Goal: Information Seeking & Learning: Learn about a topic

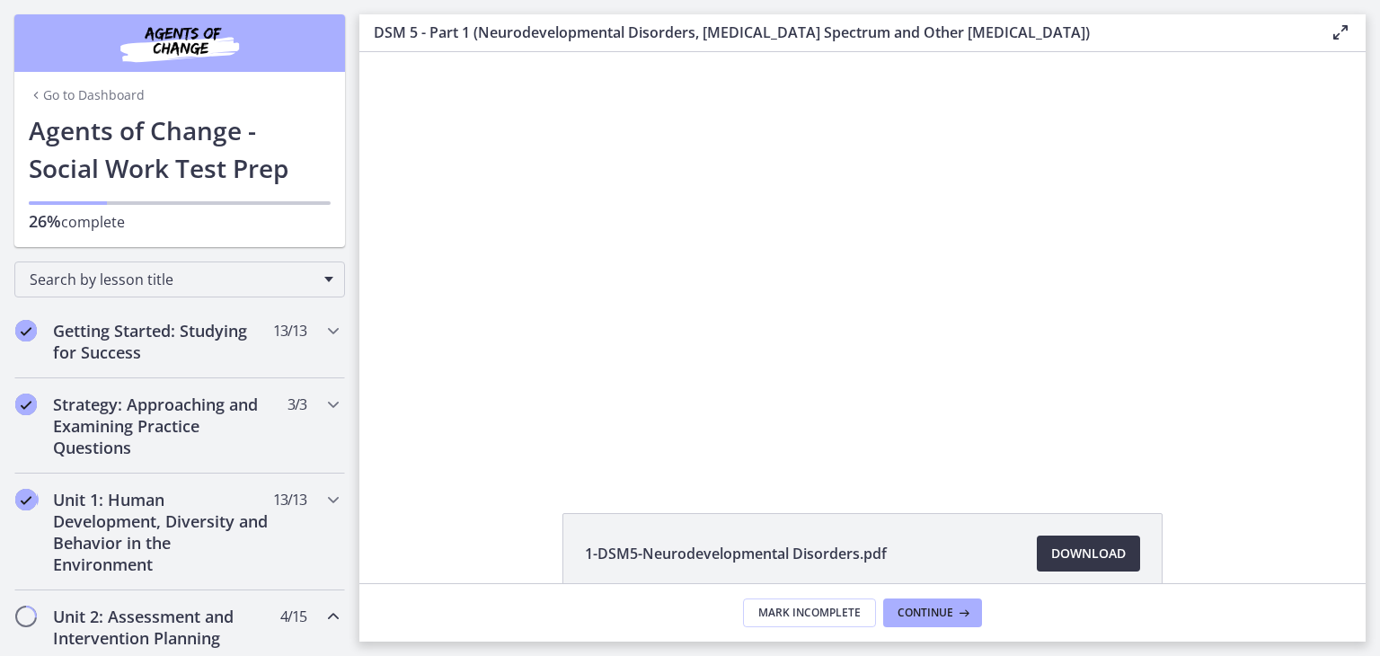
click at [1073, 551] on span "Download Opens in a new window" at bounding box center [1088, 554] width 75 height 22
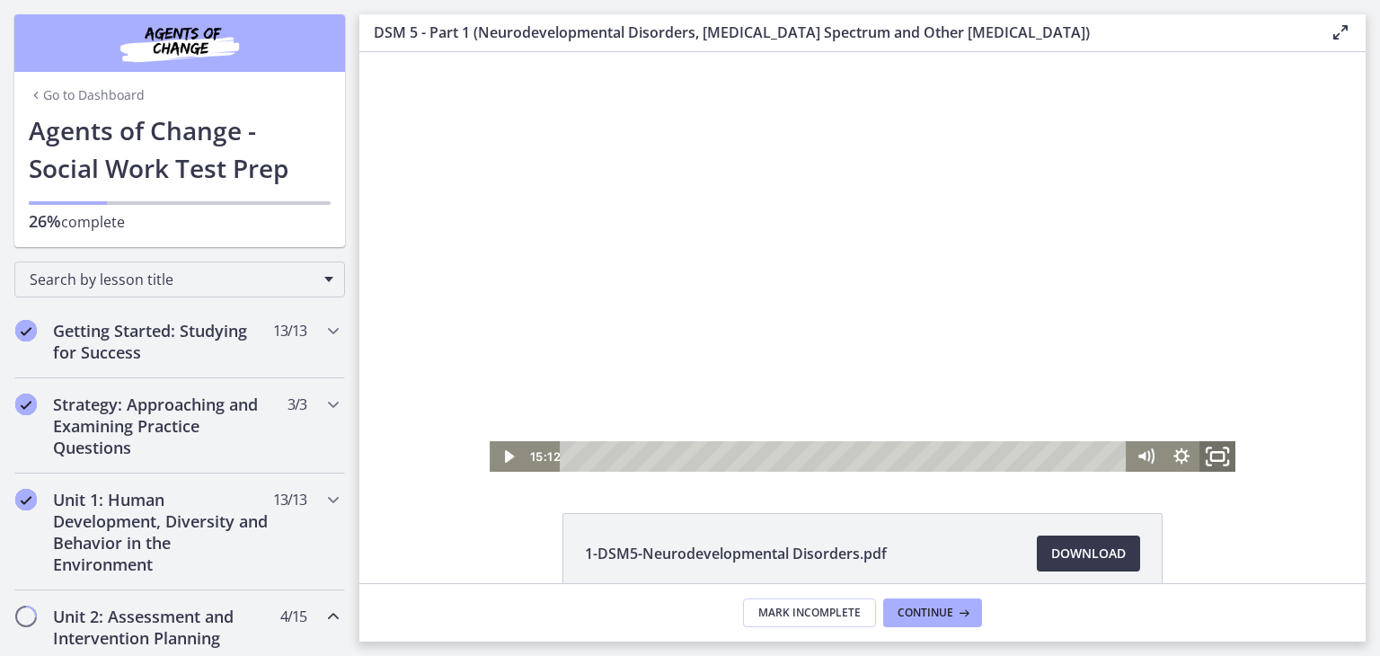
click at [1211, 457] on icon "Fullscreen" at bounding box center [1217, 456] width 43 height 37
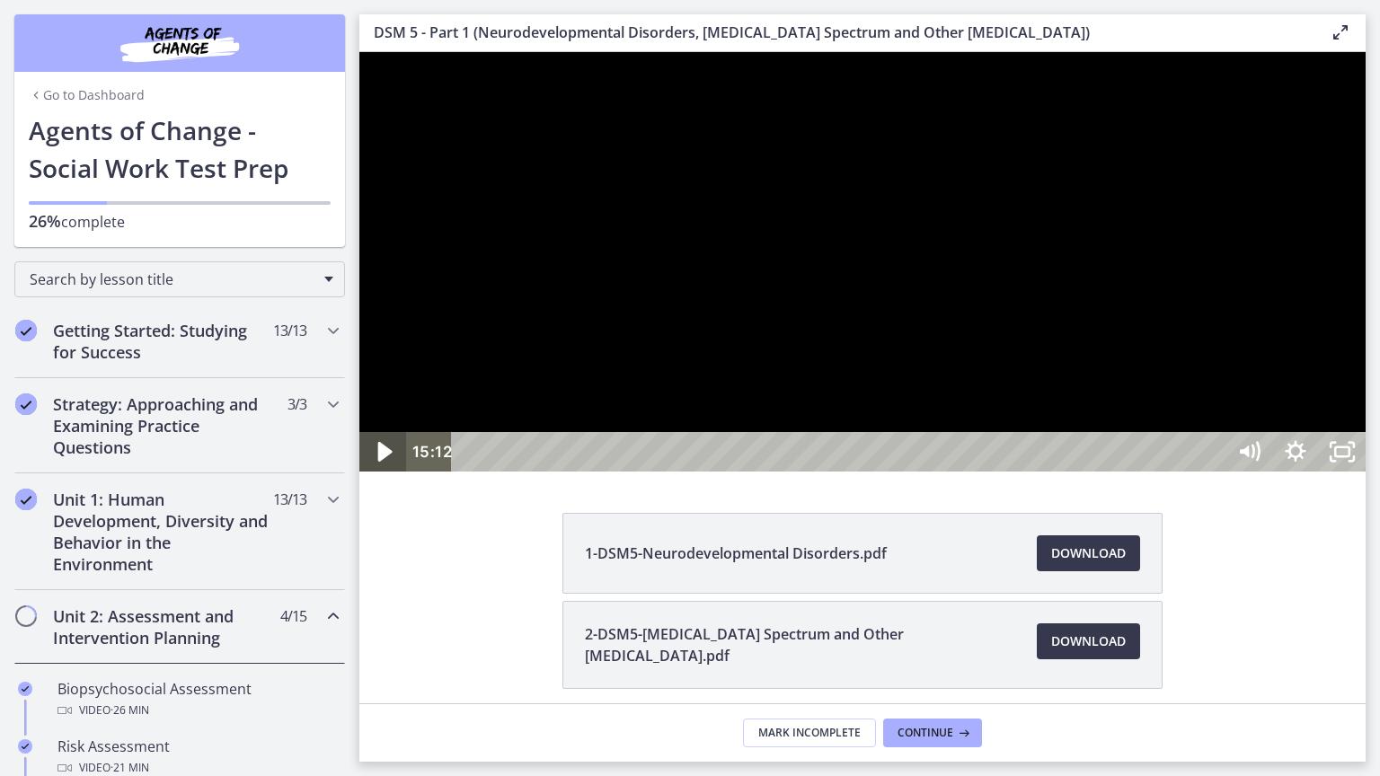
click at [383, 462] on icon "Play Video" at bounding box center [385, 452] width 14 height 20
click at [381, 476] on icon "Pause" at bounding box center [383, 452] width 56 height 48
click at [378, 462] on icon "Play Video" at bounding box center [385, 452] width 14 height 20
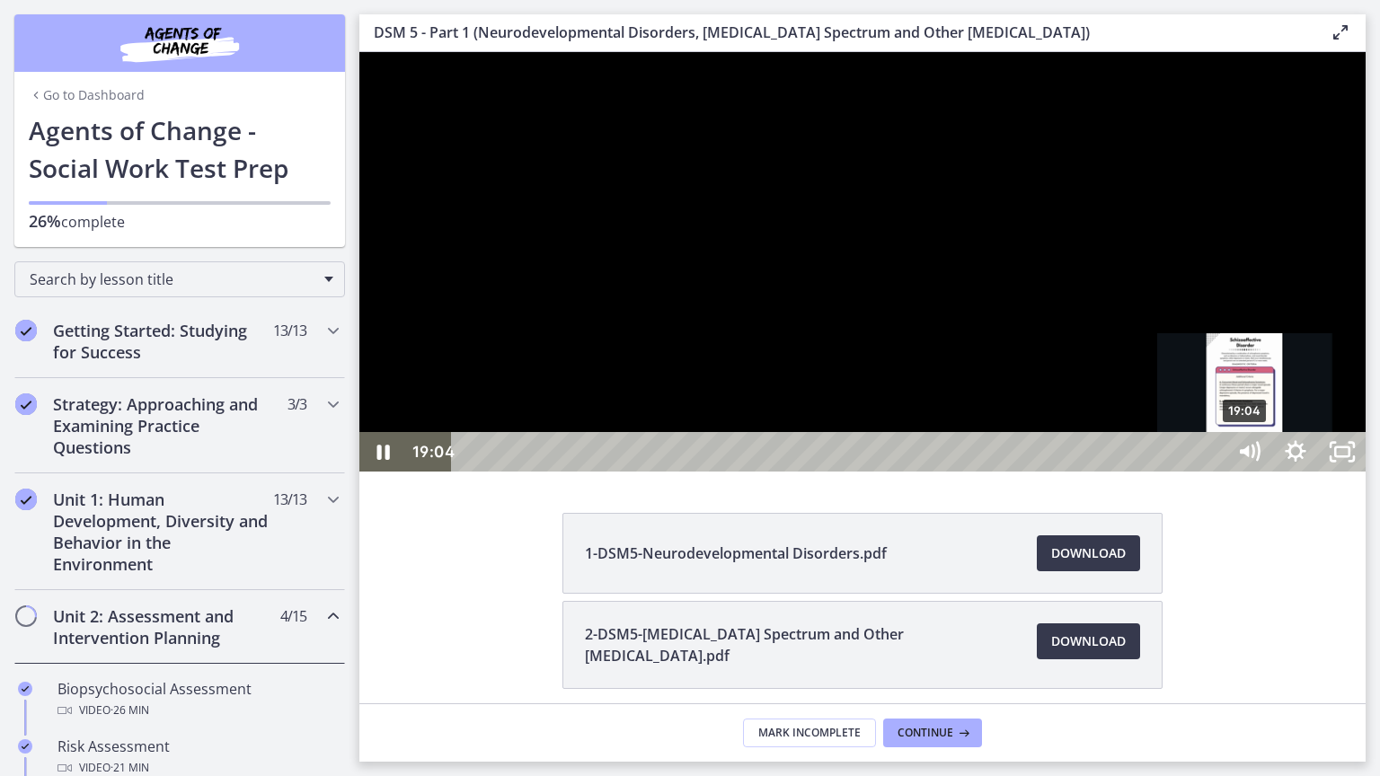
drag, startPoint x: 1290, startPoint y: 803, endPoint x: 1246, endPoint y: 810, distance: 44.6
click at [1246, 459] on div "Playbar" at bounding box center [1244, 452] width 13 height 13
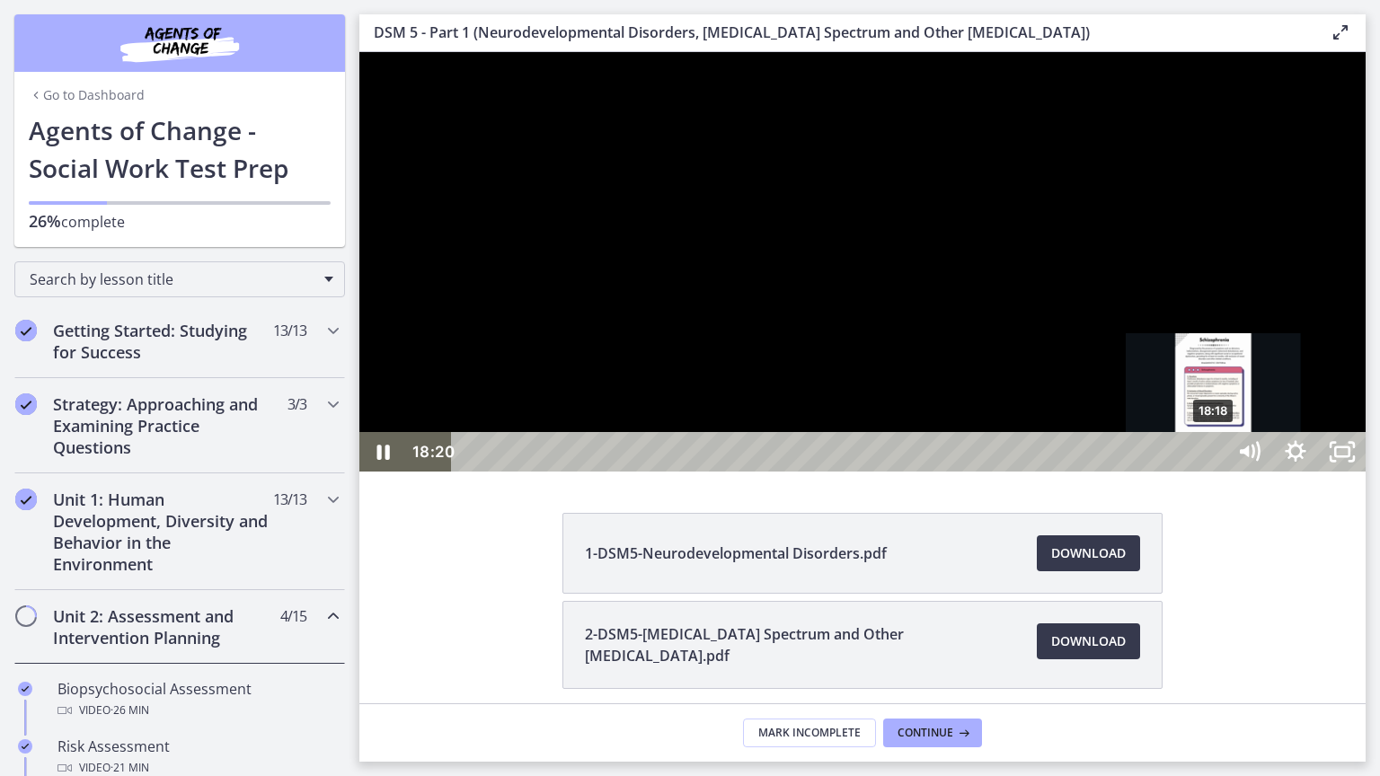
click at [1214, 472] on div "18:18" at bounding box center [841, 452] width 746 height 40
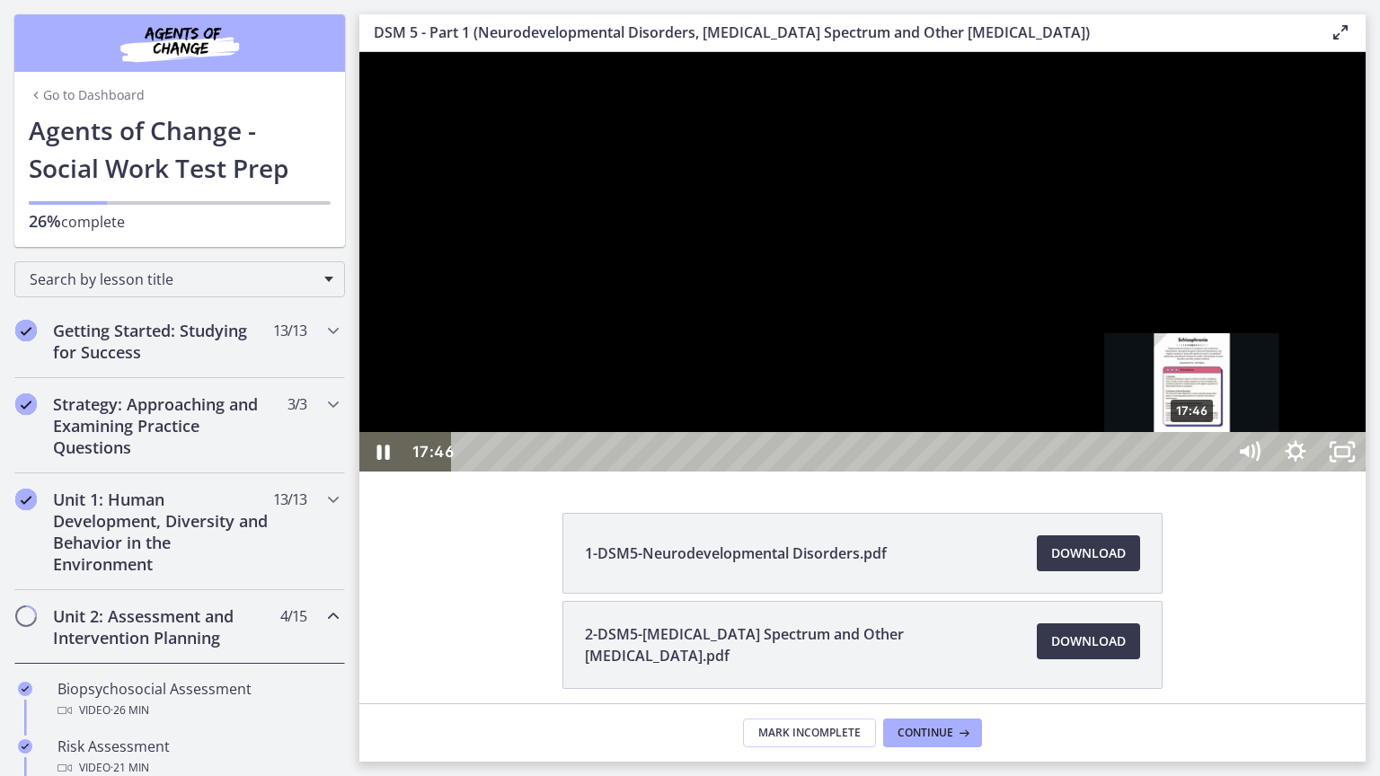
drag, startPoint x: 1210, startPoint y: 806, endPoint x: 1193, endPoint y: 806, distance: 17.1
click at [1193, 459] on div "Playbar" at bounding box center [1191, 452] width 13 height 13
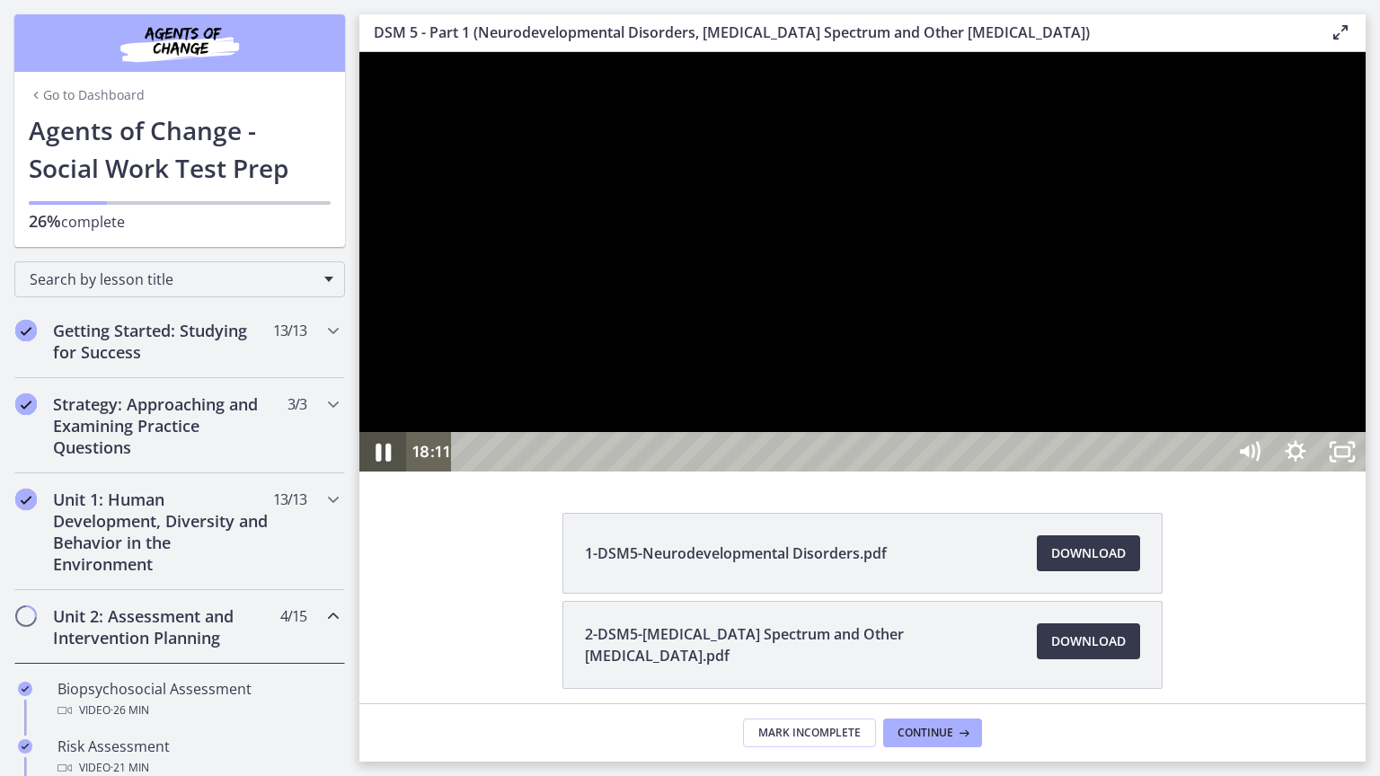
click at [379, 462] on icon "Pause" at bounding box center [382, 453] width 15 height 18
click at [382, 476] on icon "Play Video" at bounding box center [385, 452] width 56 height 48
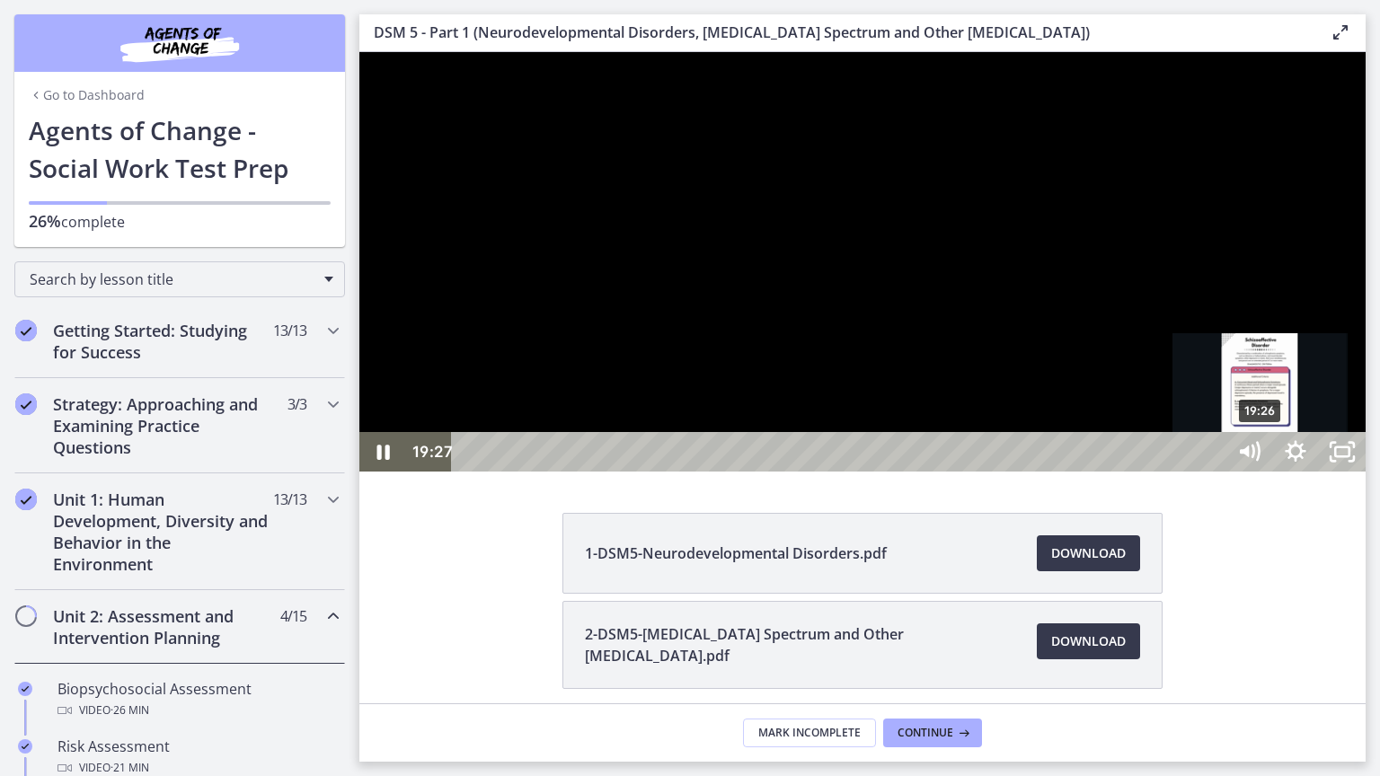
drag, startPoint x: 1283, startPoint y: 806, endPoint x: 1261, endPoint y: 807, distance: 21.6
click at [1261, 459] on div "Playbar" at bounding box center [1259, 452] width 13 height 13
drag, startPoint x: 1258, startPoint y: 807, endPoint x: 1247, endPoint y: 808, distance: 10.9
click at [1247, 459] on div "Playbar" at bounding box center [1245, 452] width 13 height 13
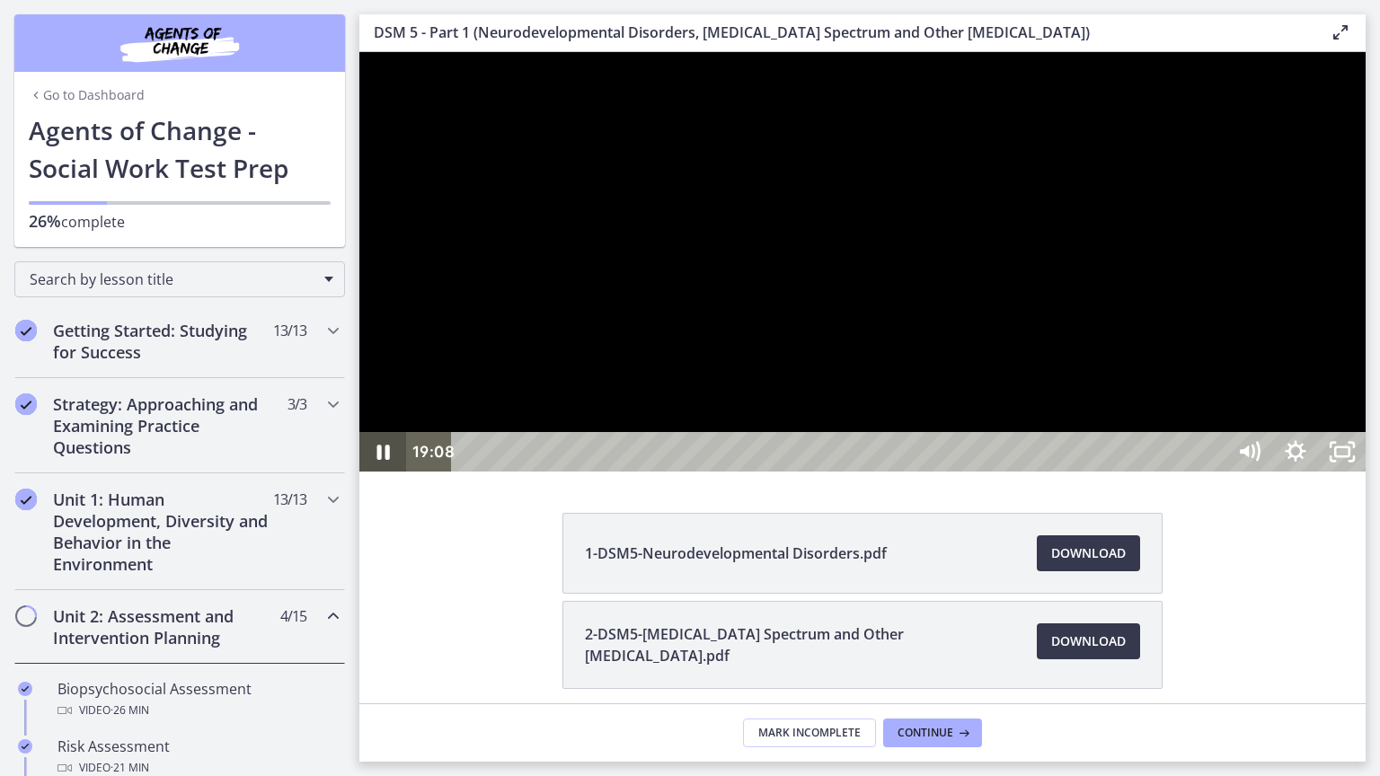
click at [384, 472] on icon "Pause" at bounding box center [382, 452] width 47 height 40
click at [380, 460] on icon "Play Video" at bounding box center [384, 452] width 12 height 16
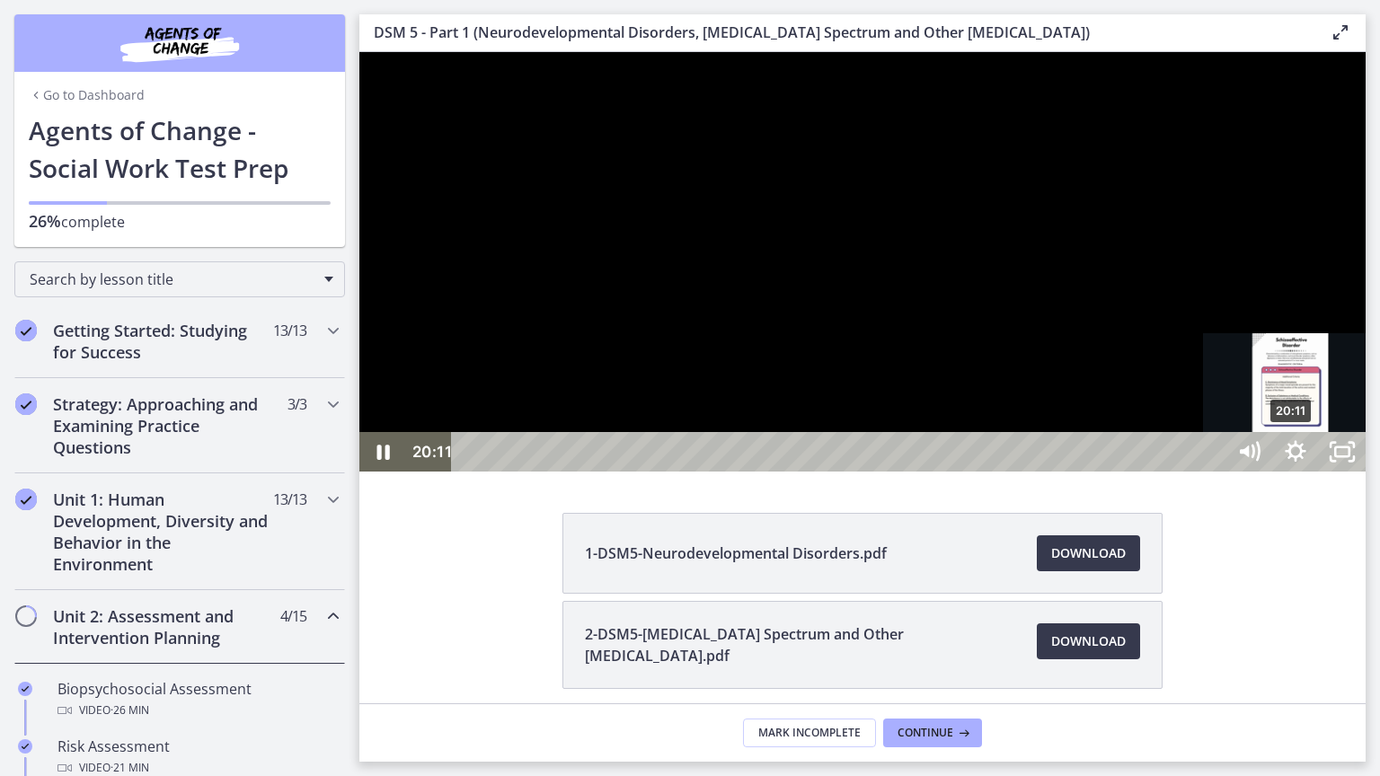
drag, startPoint x: 1310, startPoint y: 801, endPoint x: 1292, endPoint y: 803, distance: 18.1
click at [1292, 459] on div "Playbar" at bounding box center [1290, 452] width 13 height 13
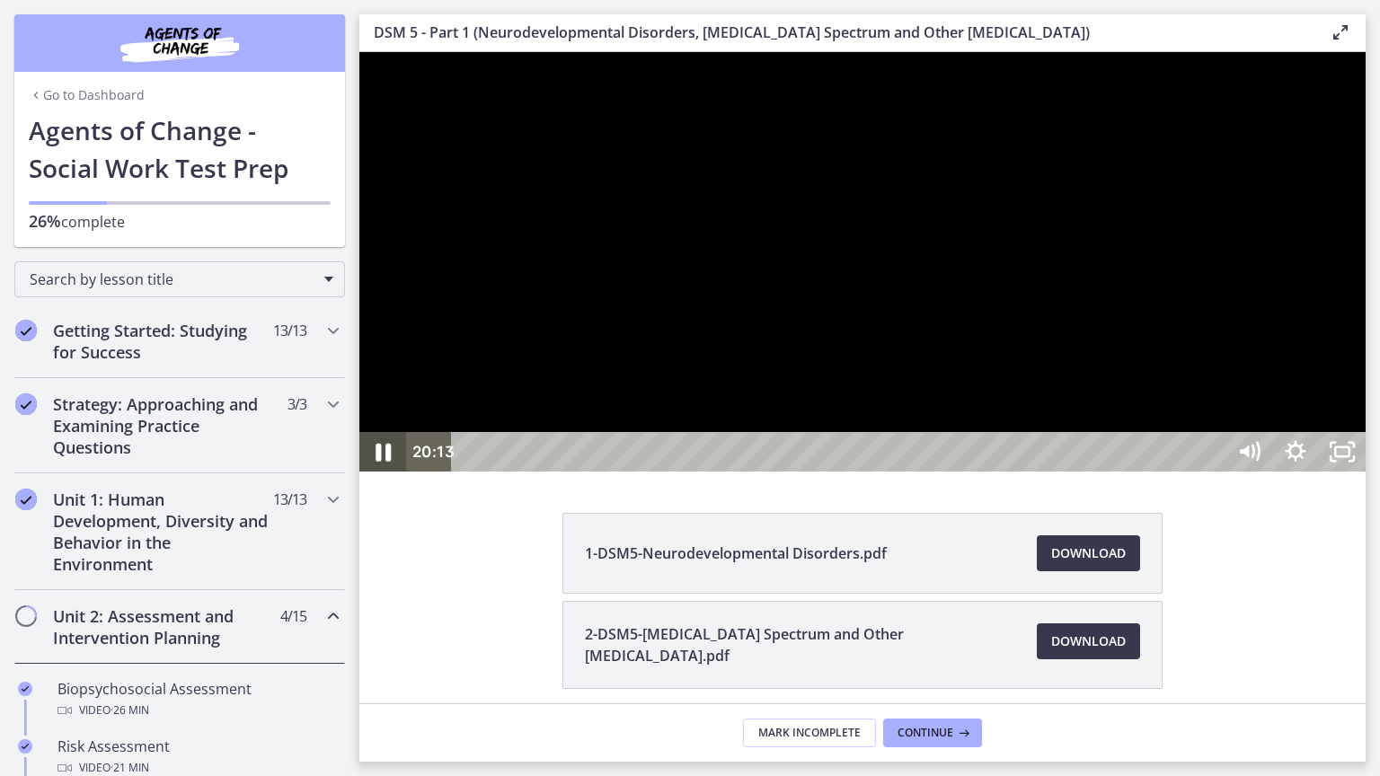
click at [383, 476] on icon "Pause" at bounding box center [383, 452] width 56 height 48
click at [375, 476] on icon "Play Video" at bounding box center [385, 452] width 56 height 48
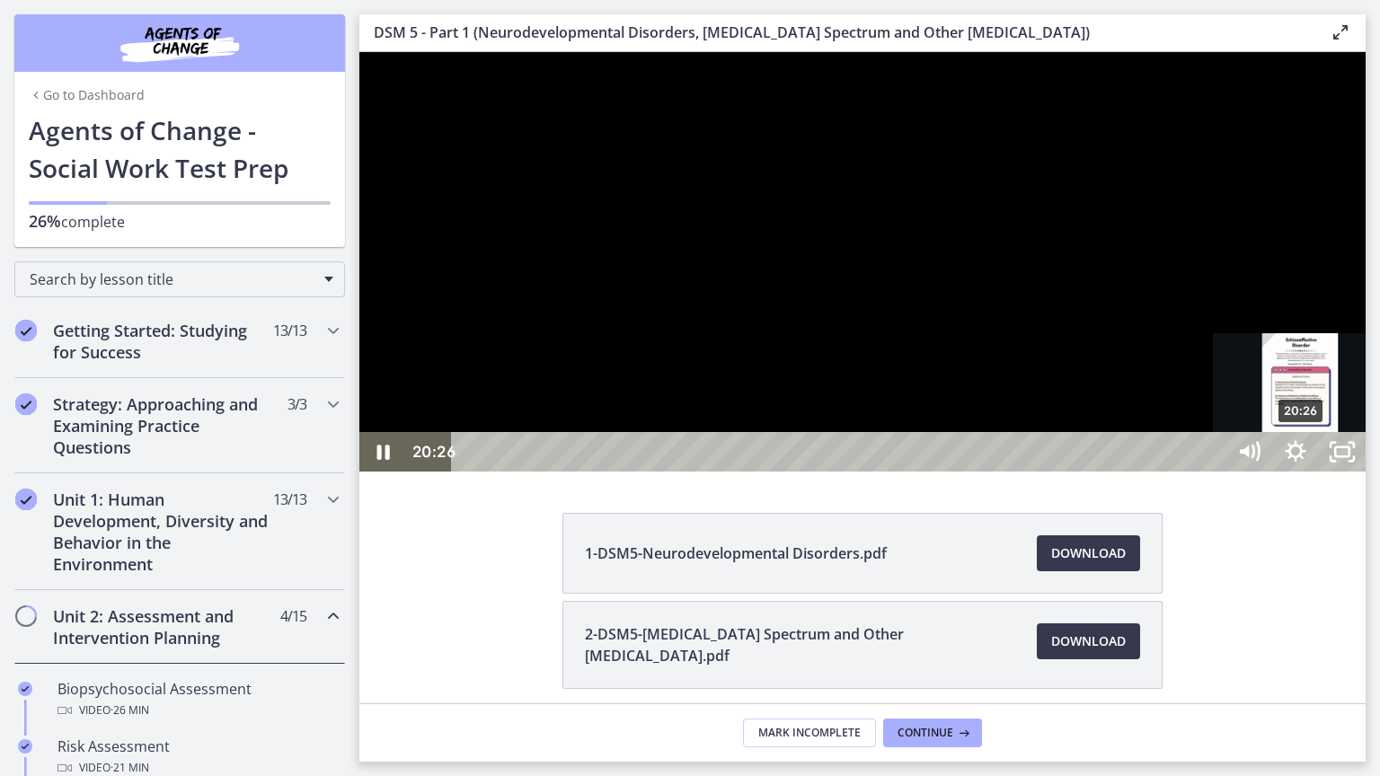
click at [1302, 459] on div "Playbar" at bounding box center [1300, 452] width 13 height 13
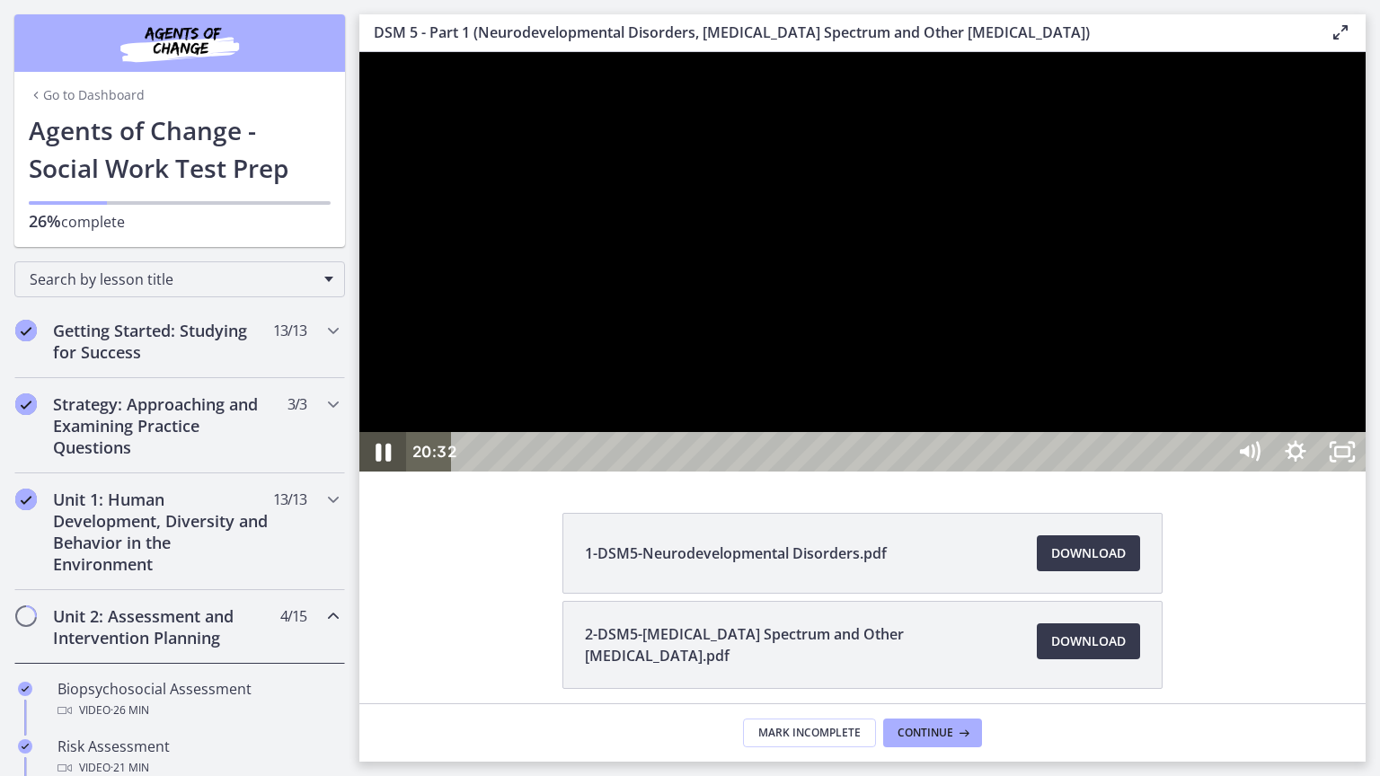
click at [376, 476] on icon "Pause" at bounding box center [383, 452] width 56 height 48
click at [375, 476] on icon "Play Video" at bounding box center [385, 452] width 56 height 48
click at [384, 476] on icon "Pause" at bounding box center [383, 452] width 56 height 48
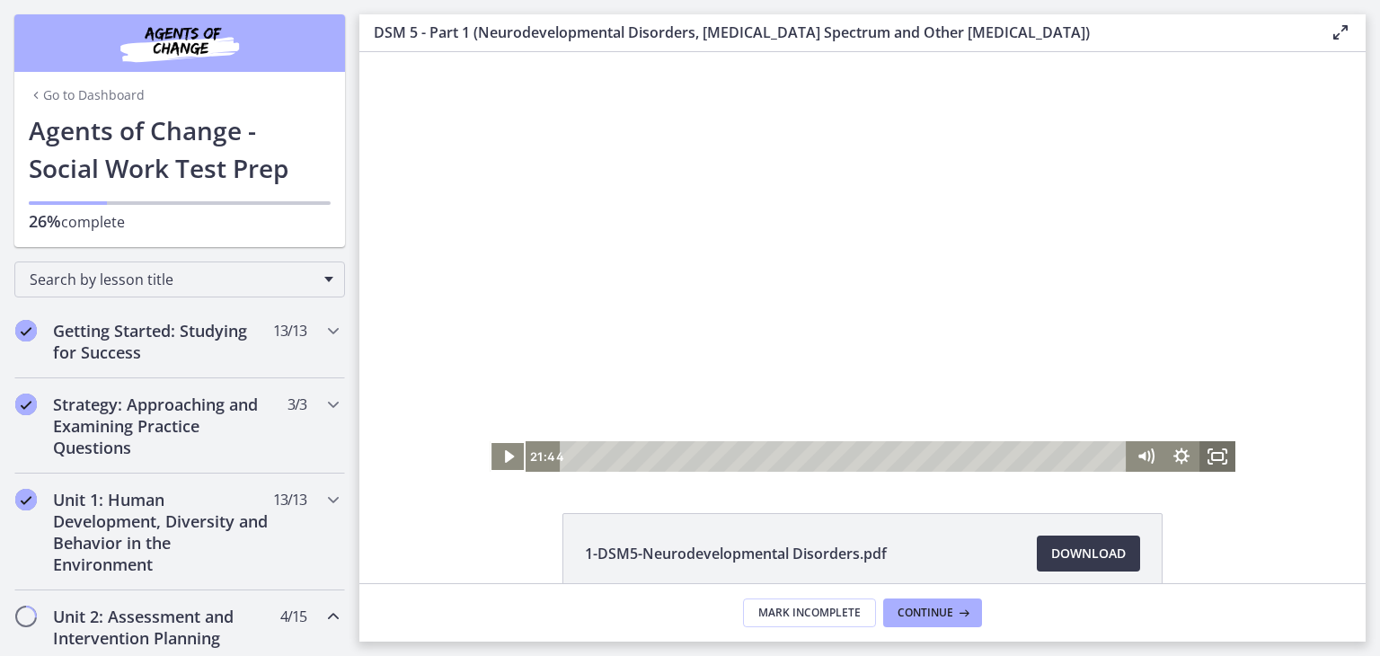
drag, startPoint x: 1211, startPoint y: 451, endPoint x: 1570, endPoint y: 582, distance: 382.5
click at [1211, 451] on icon "Fullscreen" at bounding box center [1217, 456] width 36 height 31
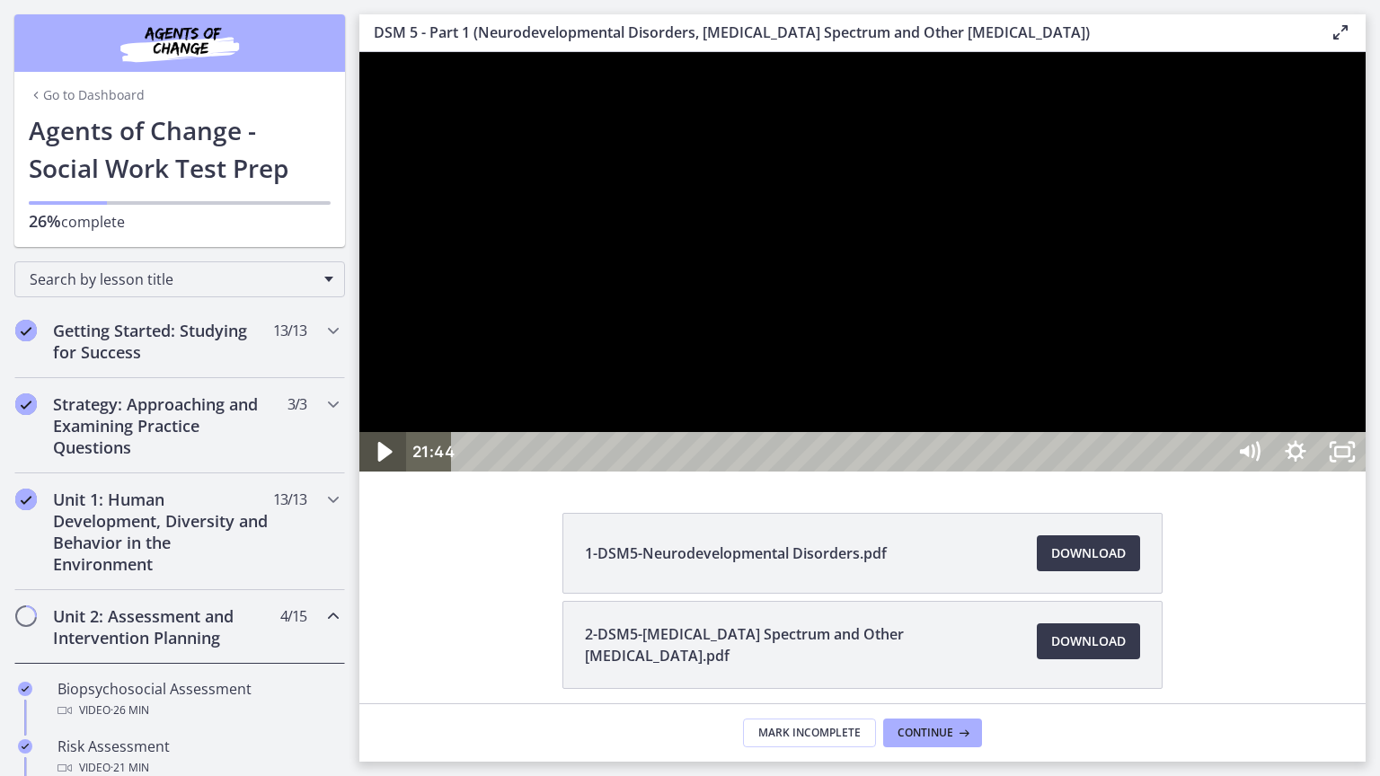
click at [377, 476] on icon "Play Video" at bounding box center [385, 452] width 56 height 48
click at [377, 462] on icon "Pause" at bounding box center [382, 453] width 15 height 18
click at [377, 472] on icon "Play Video" at bounding box center [384, 452] width 47 height 40
drag, startPoint x: 1362, startPoint y: 809, endPoint x: 1380, endPoint y: 804, distance: 18.8
click at [1379, 459] on div "Playbar" at bounding box center [1378, 452] width 13 height 13
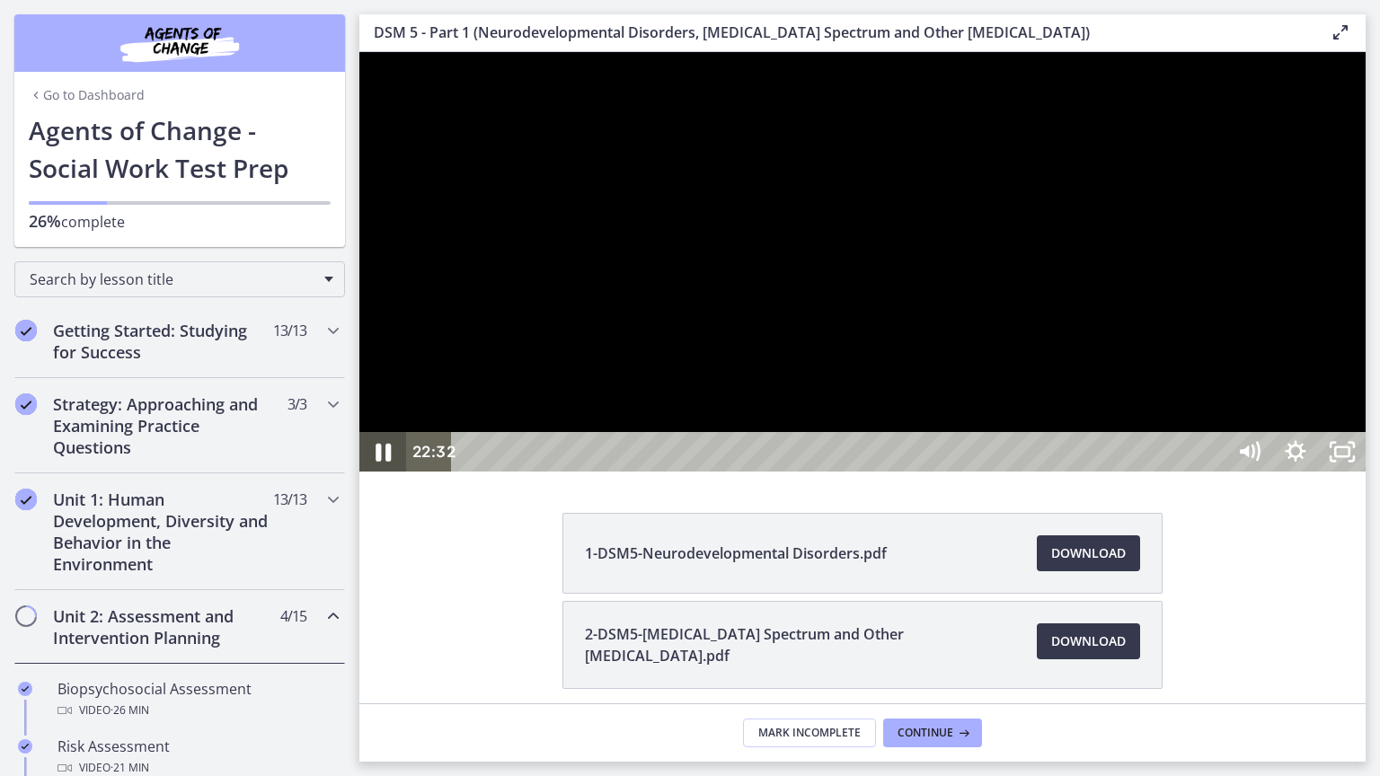
click at [377, 462] on icon "Pause" at bounding box center [382, 453] width 15 height 18
